Goal: Task Accomplishment & Management: Manage account settings

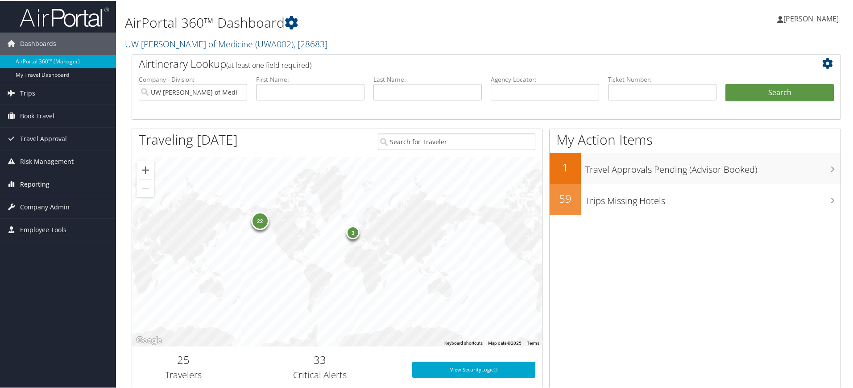
click at [37, 185] on span "Reporting" at bounding box center [34, 183] width 29 height 22
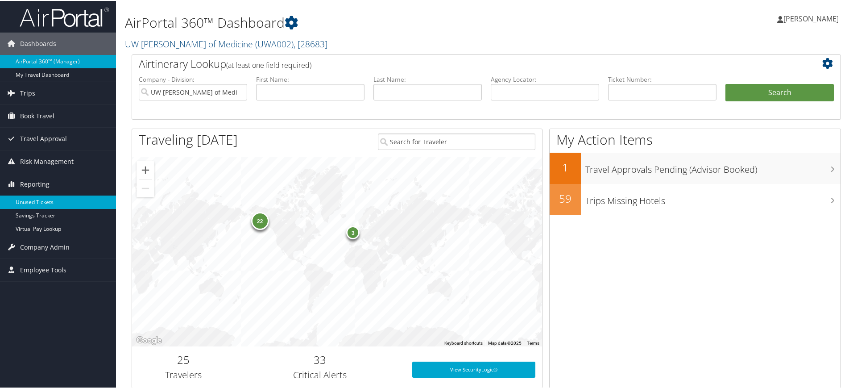
click at [45, 199] on link "Unused Tickets" at bounding box center [58, 200] width 116 height 13
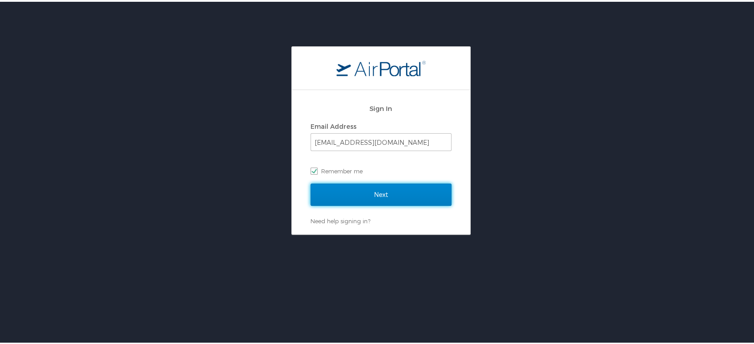
click at [406, 195] on input "Next" at bounding box center [380, 193] width 141 height 22
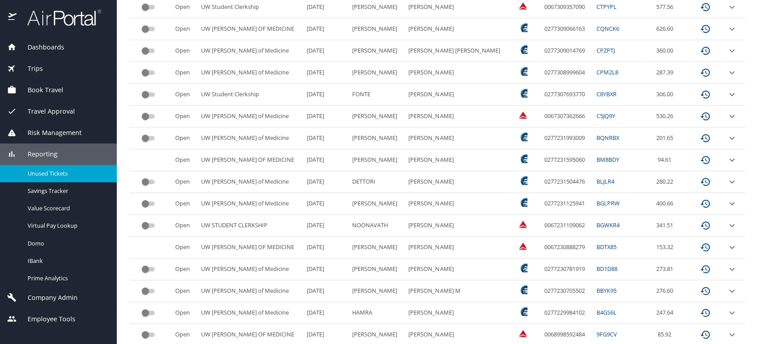
scroll to position [260, 0]
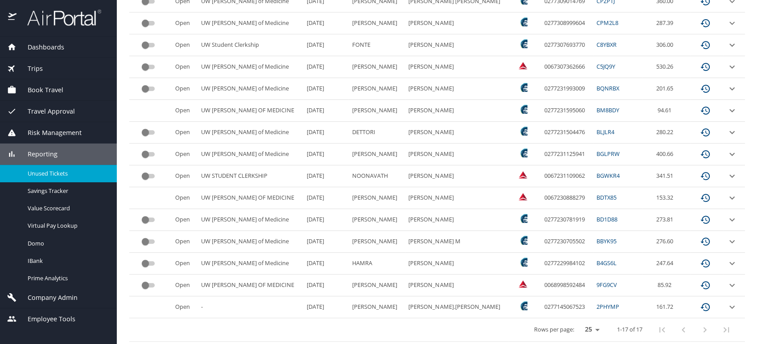
click at [730, 176] on icon "expand row" at bounding box center [732, 175] width 5 height 3
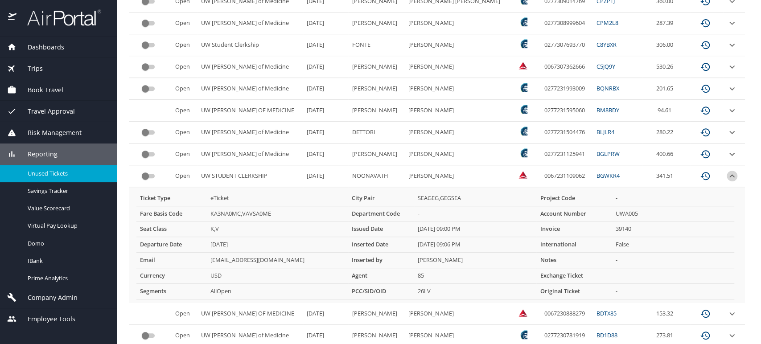
click at [727, 176] on icon "expand row" at bounding box center [732, 176] width 11 height 11
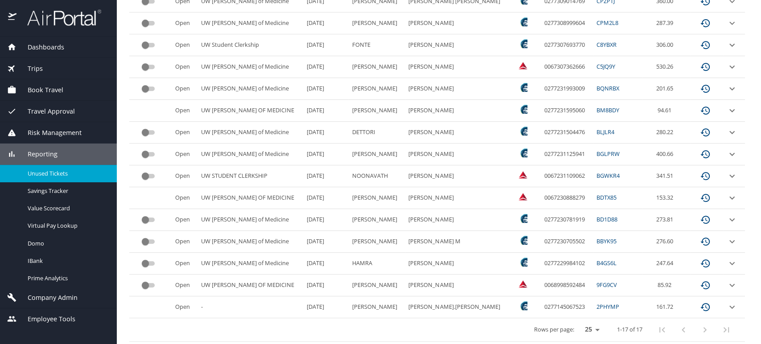
click at [727, 176] on icon "expand row" at bounding box center [732, 176] width 11 height 11
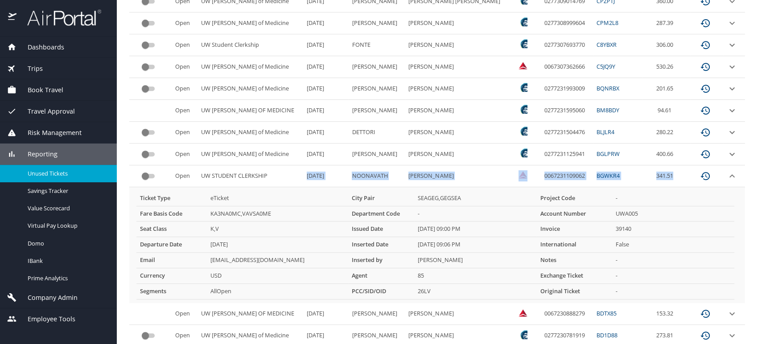
drag, startPoint x: 667, startPoint y: 174, endPoint x: 284, endPoint y: 175, distance: 383.6
click at [284, 175] on tr "Open UW STUDENT CLERKSHIP 2/20/2026 NOONAVATH MEGHANA 0067231109062 BGWKR4 341.…" at bounding box center [437, 176] width 616 height 22
copy tr "2/20/2026 NOONAVATH MEGHANA 0067231109062 BGWKR4 341.51"
click at [727, 176] on icon "expand row" at bounding box center [732, 176] width 11 height 11
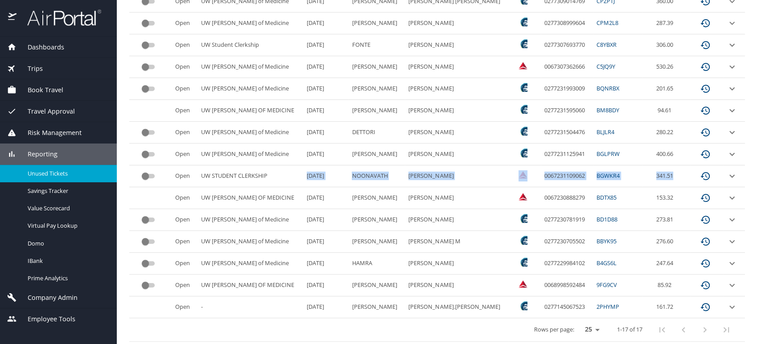
click at [727, 174] on icon "expand row" at bounding box center [732, 176] width 11 height 11
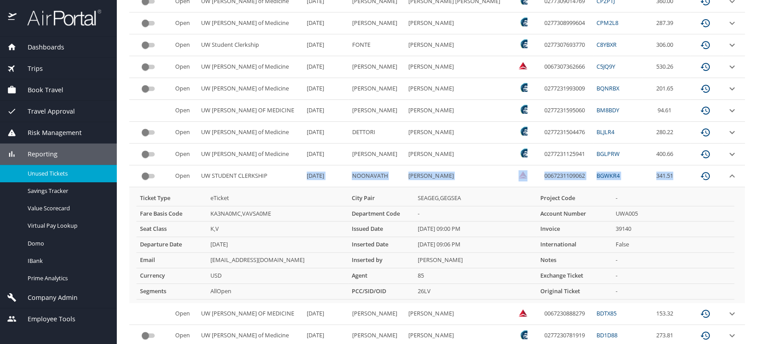
click at [600, 178] on td "BGWKR4" at bounding box center [618, 176] width 50 height 22
click at [597, 174] on link "BGWKR4" at bounding box center [608, 176] width 23 height 8
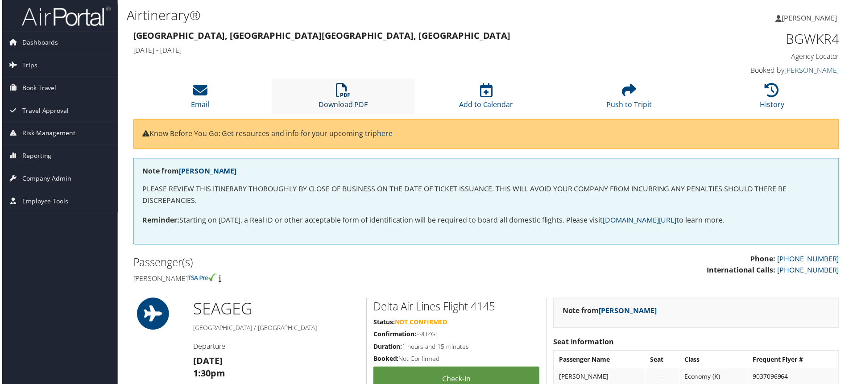
click at [344, 93] on icon at bounding box center [342, 90] width 14 height 14
